Goal: Information Seeking & Learning: Check status

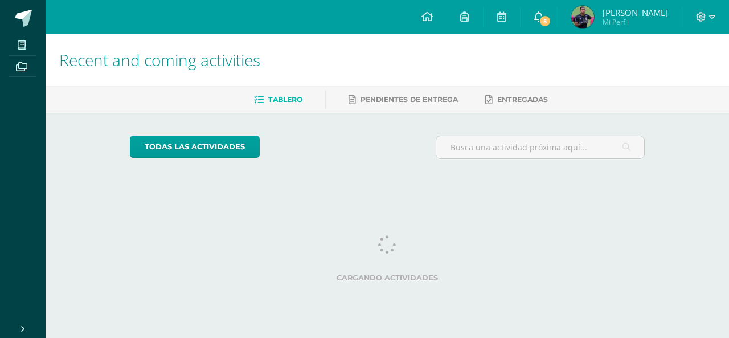
click at [539, 24] on span "5" at bounding box center [545, 21] width 13 height 13
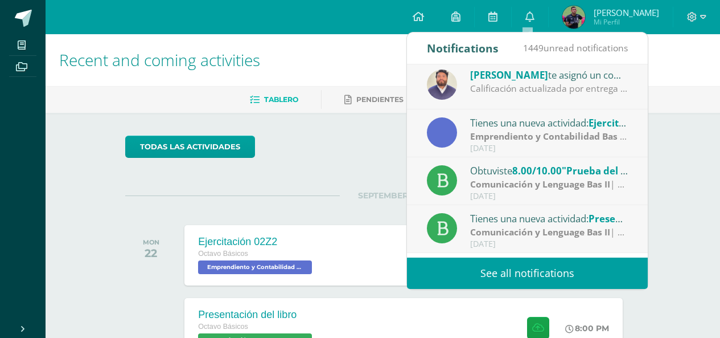
scroll to position [60, 0]
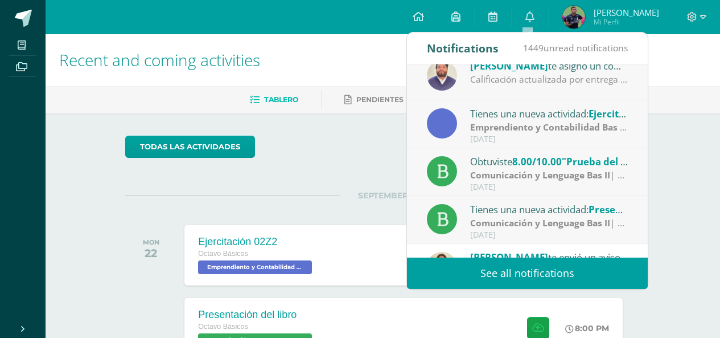
click at [506, 168] on div "Obtuviste 8.00/10.00 "Prueba del MINEDUC" en Comunicación y Lenguage Bas II" at bounding box center [549, 161] width 158 height 15
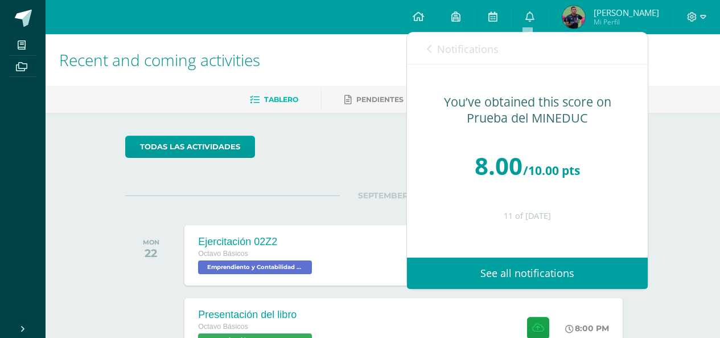
click at [425, 46] on div "Notifications 1449 unread notifications Notifications" at bounding box center [527, 48] width 241 height 32
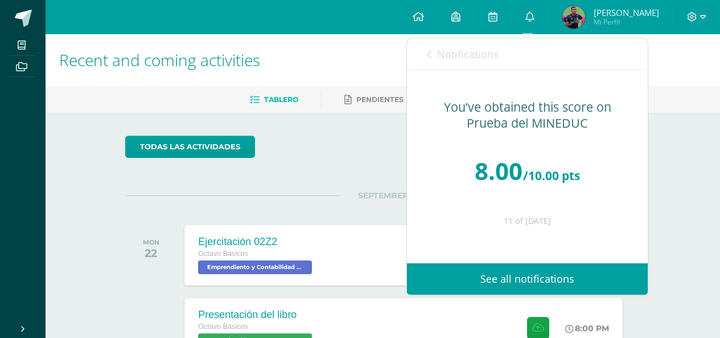
scroll to position [85, 0]
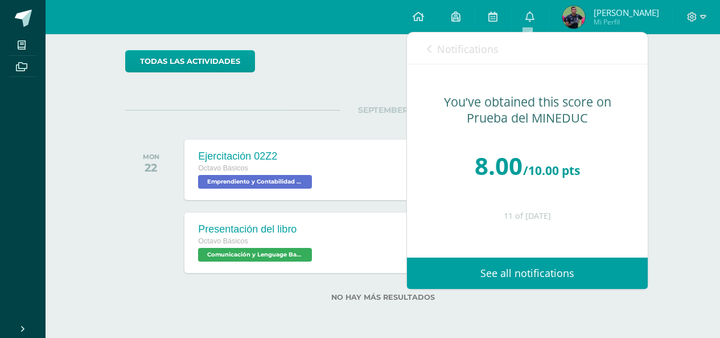
click at [432, 50] on link "Notifications" at bounding box center [463, 48] width 72 height 32
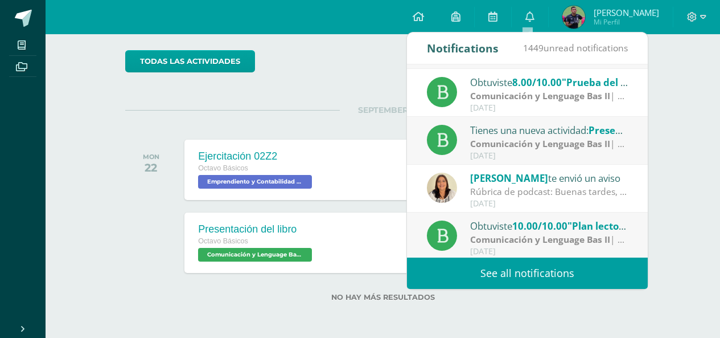
scroll to position [142, 0]
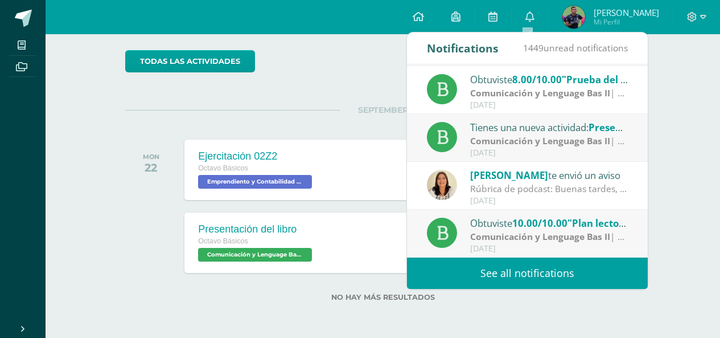
click at [458, 191] on div "Carmen Melgar te envió un aviso Rúbrica de podcast: Buenas tardes, favor imprim…" at bounding box center [527, 186] width 201 height 38
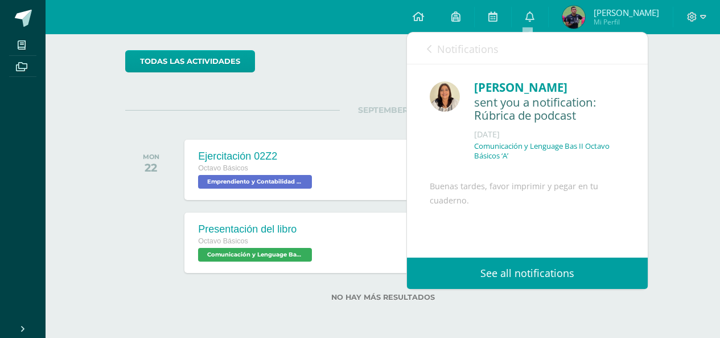
scroll to position [109, 0]
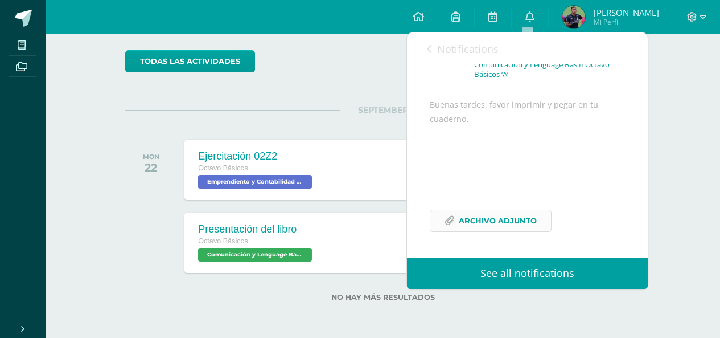
click at [470, 221] on span "Archivo Adjunto" at bounding box center [498, 220] width 78 height 21
click at [314, 52] on div "todas las Actividades" at bounding box center [230, 66] width 219 height 32
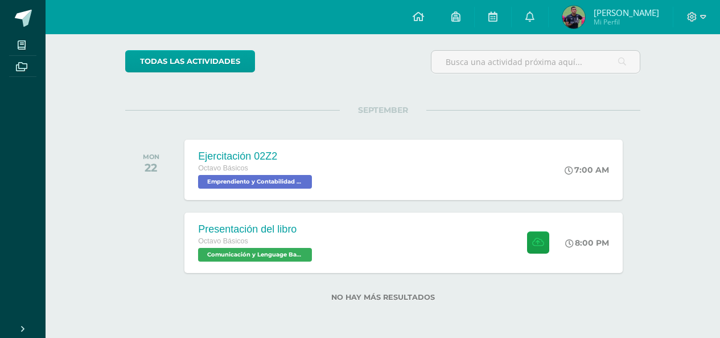
click at [91, 184] on div "Recent and coming activities Tablero Pendientes de entrega Entregadas todas las…" at bounding box center [383, 143] width 675 height 389
click at [514, 21] on link "0" at bounding box center [530, 17] width 36 height 34
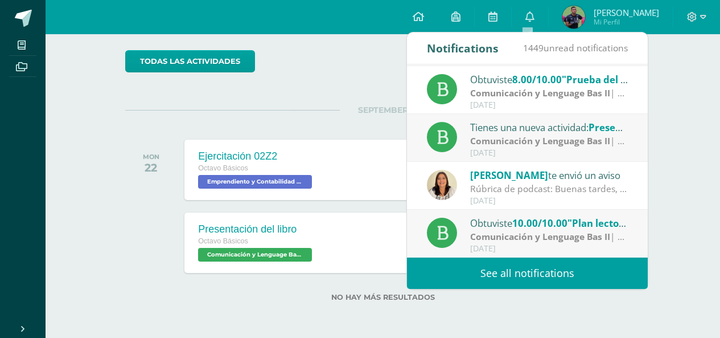
scroll to position [190, 0]
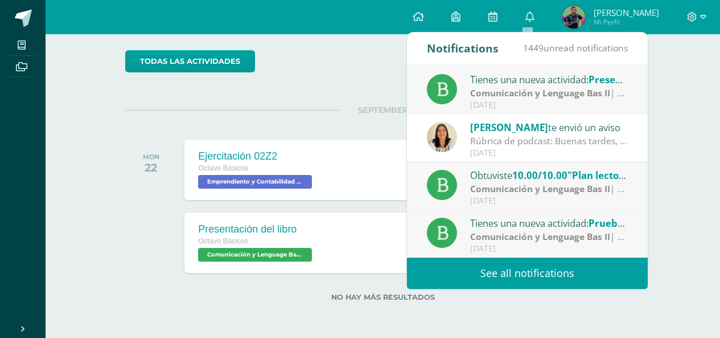
click at [330, 128] on div "SEPTEMBER MON 22 Ejercitación 02Z2 Octavo Básicos Emprendiento y Contabilidad B…" at bounding box center [382, 156] width 515 height 92
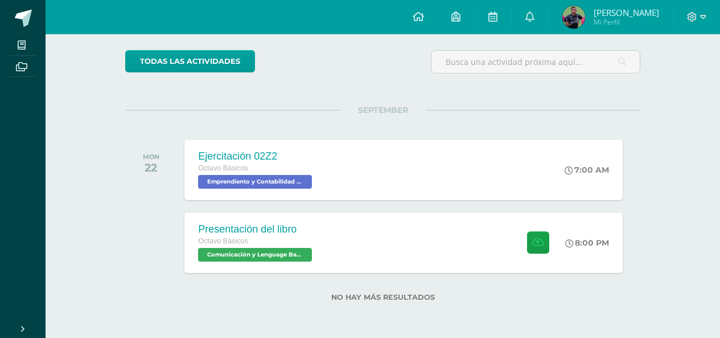
click at [609, 5] on link "Yireh Abraham Enoc Mi Perfil" at bounding box center [611, 17] width 124 height 34
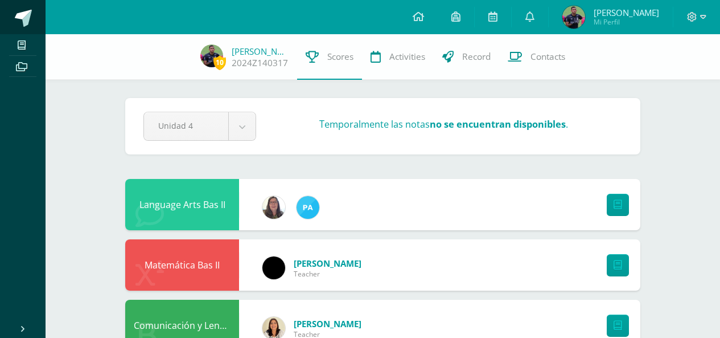
click at [15, 23] on span at bounding box center [23, 18] width 17 height 17
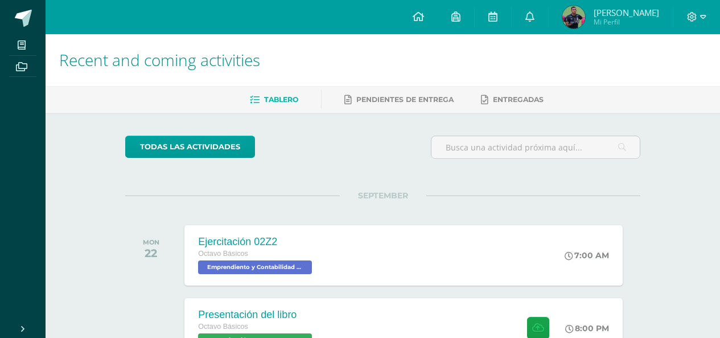
click at [173, 51] on span "Recent and coming activities" at bounding box center [159, 60] width 201 height 22
click at [669, 262] on div "Recent and coming activities Tablero Pendientes de entrega Entregadas todas las…" at bounding box center [383, 228] width 675 height 389
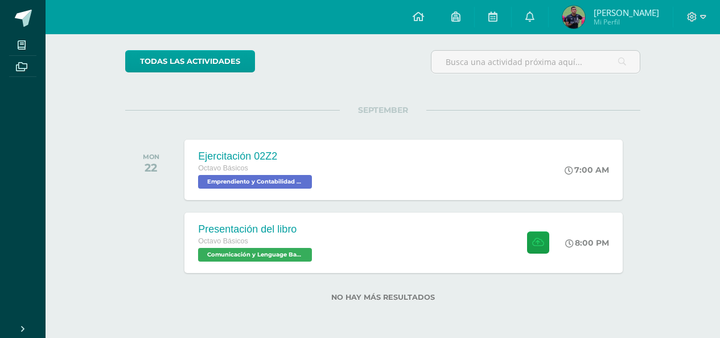
click at [138, 99] on div "todas las Actividades You don’t have any activities Check the rest of the perio…" at bounding box center [382, 182] width 561 height 310
click at [374, 90] on div "todas las Actividades You don’t have any activities Check the rest of the perio…" at bounding box center [382, 182] width 561 height 310
click at [118, 80] on div "todas las Actividades You don’t have any activities Check the rest of the perio…" at bounding box center [382, 182] width 561 height 310
click at [523, 9] on link at bounding box center [530, 17] width 36 height 34
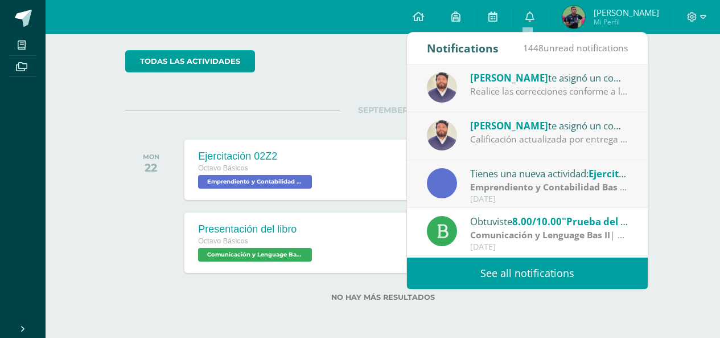
click at [518, 124] on span "[PERSON_NAME]" at bounding box center [509, 125] width 78 height 13
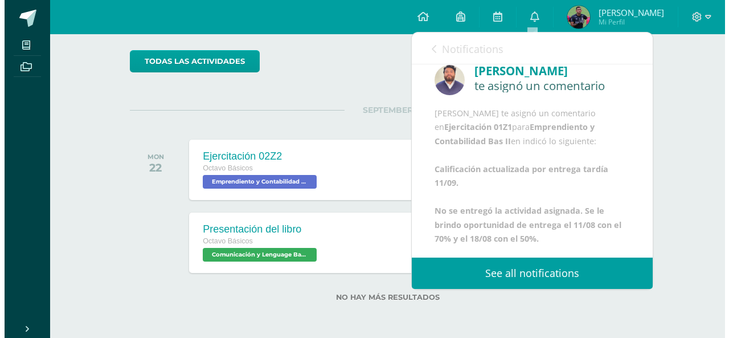
scroll to position [72, 0]
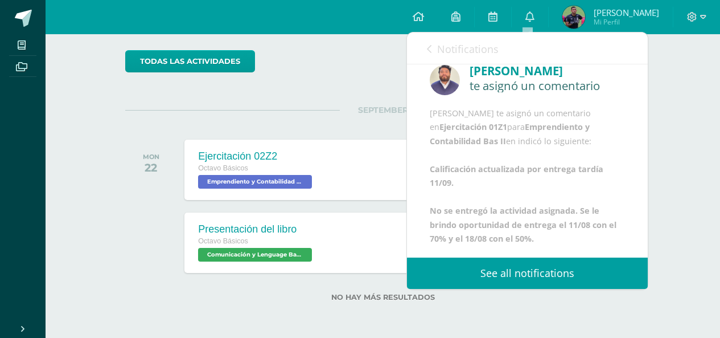
click at [285, 101] on div "todas las Actividades You don’t have any activities Check the rest of the perio…" at bounding box center [382, 182] width 561 height 310
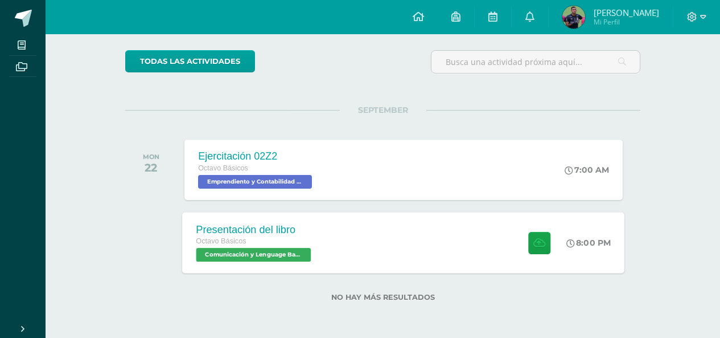
click at [292, 237] on div "Octavo Básicos" at bounding box center [255, 241] width 118 height 13
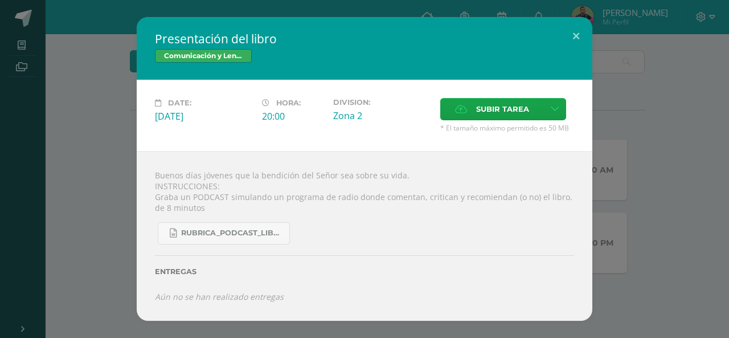
click at [433, 206] on div "Buenos días jóvenes que la bendición del Señor sea sobre su vida. INSTRUCCIONES…" at bounding box center [364, 236] width 455 height 170
click at [64, 161] on div "Presentación del libro Comunicación y Lenguage Bas II Date: Monday 22 de Septem…" at bounding box center [365, 168] width 720 height 303
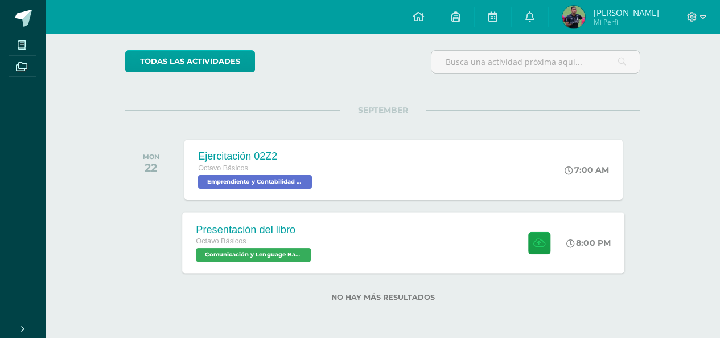
click at [346, 233] on div "Presentación del libro Octavo Básicos Comunicación y Lenguage Bas II 'A' 8:00 P…" at bounding box center [404, 242] width 442 height 61
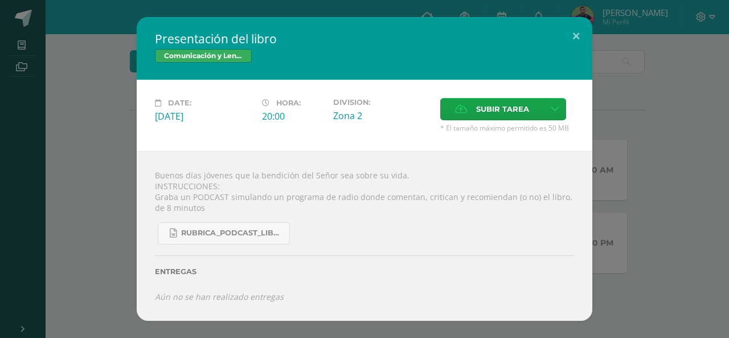
click at [609, 55] on div "Presentación del libro Comunicación y Lenguage Bas II Date: Monday 22 de Septem…" at bounding box center [365, 168] width 720 height 303
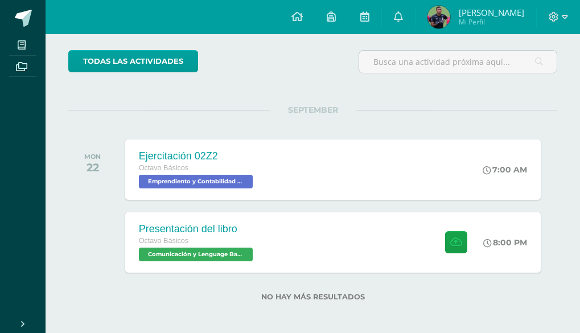
drag, startPoint x: 260, startPoint y: 78, endPoint x: 241, endPoint y: 3, distance: 77.1
click at [260, 78] on div "todas las Actividades" at bounding box center [168, 66] width 208 height 32
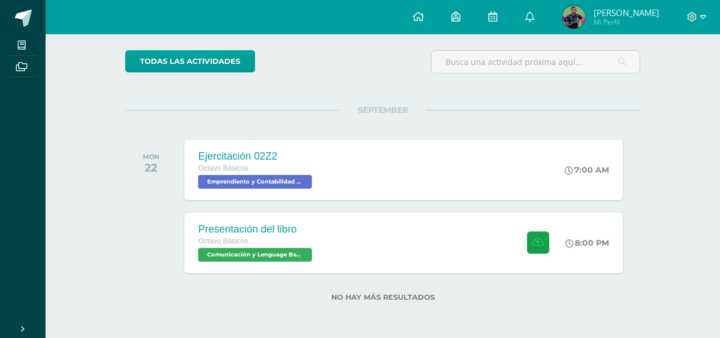
drag, startPoint x: 445, startPoint y: 115, endPoint x: 338, endPoint y: 59, distance: 120.7
click at [445, 115] on div "SEPTEMBER MON 22 Ejercitación 02Z2 Octavo Básicos Emprendiento y Contabilidad B…" at bounding box center [382, 156] width 515 height 92
click at [324, 212] on div "Presentación del libro Octavo Básicos Comunicación y Lenguage Bas II 'A' 8:00 P…" at bounding box center [382, 243] width 515 height 64
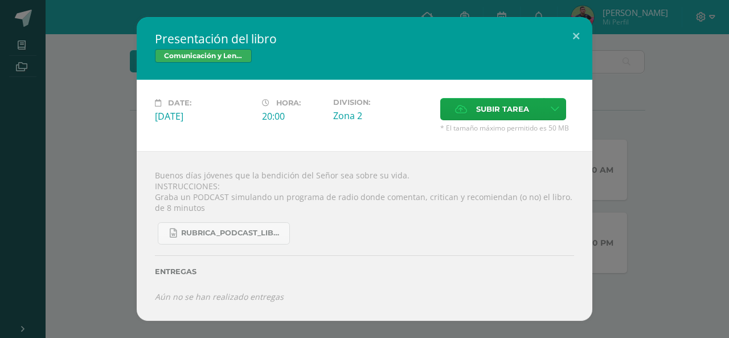
click at [76, 32] on div "Presentación del libro Comunicación y Lenguage Bas II Date: Monday 22 de Septem…" at bounding box center [365, 168] width 720 height 303
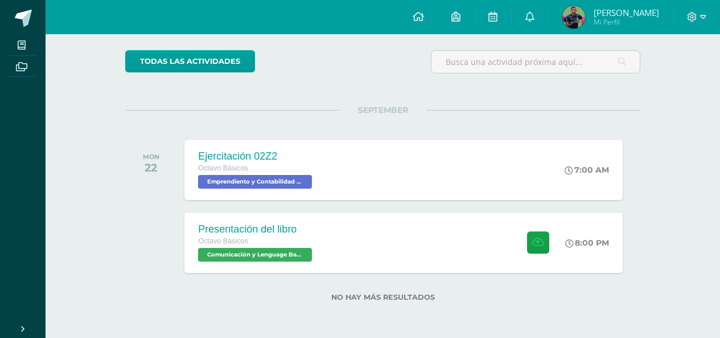
click at [643, 174] on div "todas las Actividades You don’t have any activities Check the rest of the perio…" at bounding box center [382, 182] width 561 height 310
click at [169, 138] on div "MON 22 Ejercitación 02Z2 Octavo Básicos Emprendiento y Contabilidad Bas II 'A' …" at bounding box center [382, 170] width 515 height 64
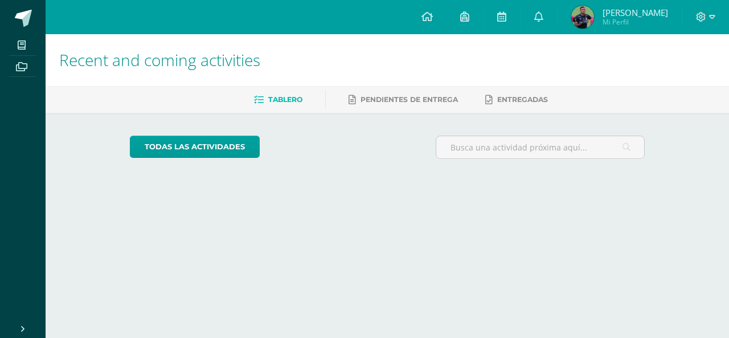
click at [339, 141] on div "todas las Actividades" at bounding box center [234, 151] width 219 height 32
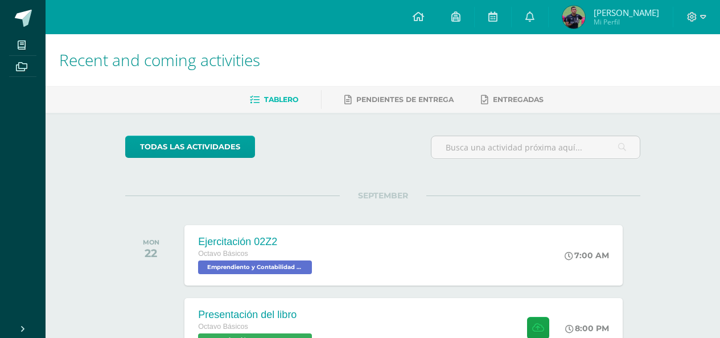
click at [704, 6] on div at bounding box center [696, 17] width 47 height 34
click at [700, 14] on icon at bounding box center [703, 17] width 6 height 10
click at [672, 76] on link "Logout" at bounding box center [662, 77] width 89 height 17
